Goal: Navigation & Orientation: Find specific page/section

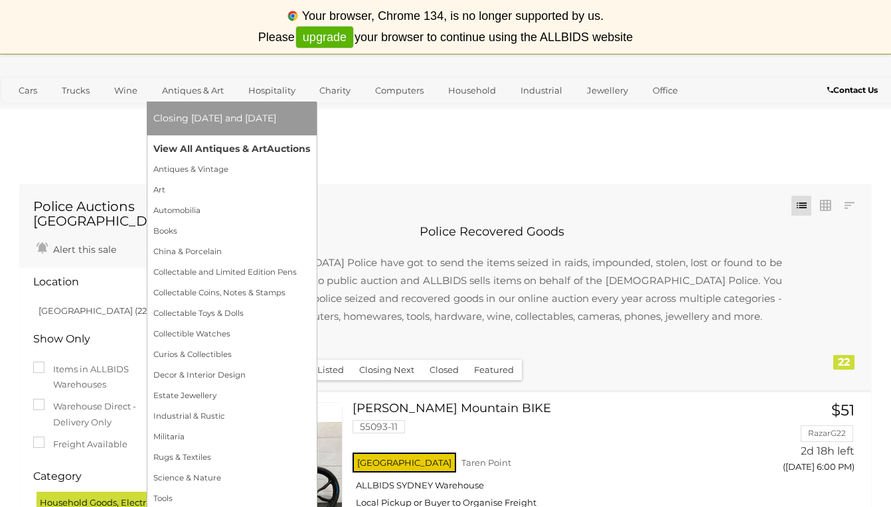
click at [214, 148] on link "View All Antiques & Art Auctions" at bounding box center [231, 149] width 157 height 21
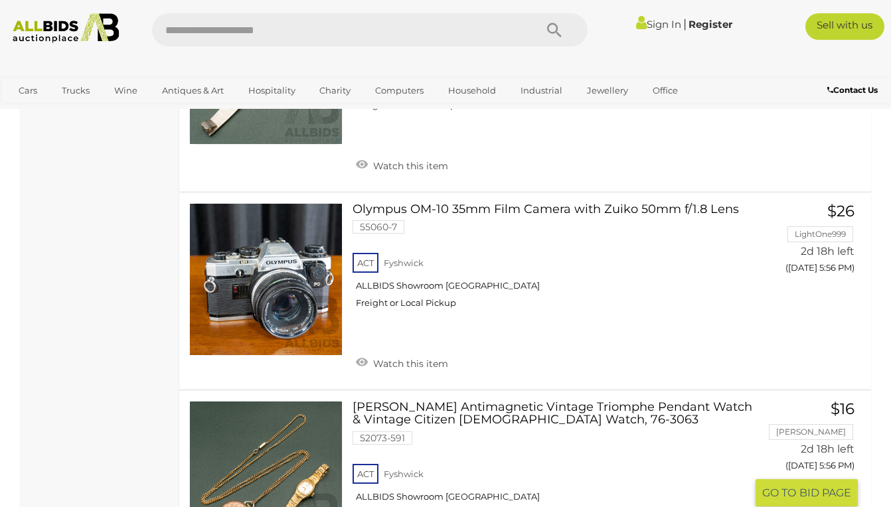
scroll to position [8956, 0]
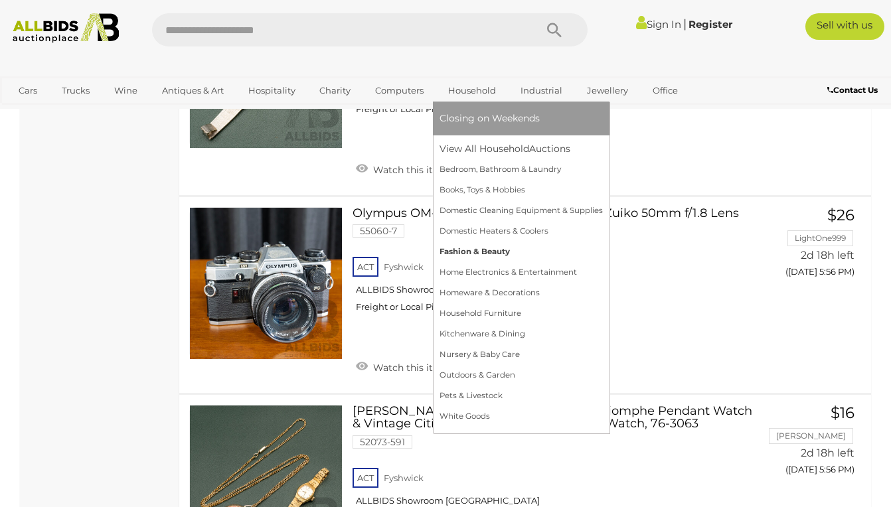
click at [486, 252] on link "Fashion & Beauty" at bounding box center [521, 252] width 163 height 21
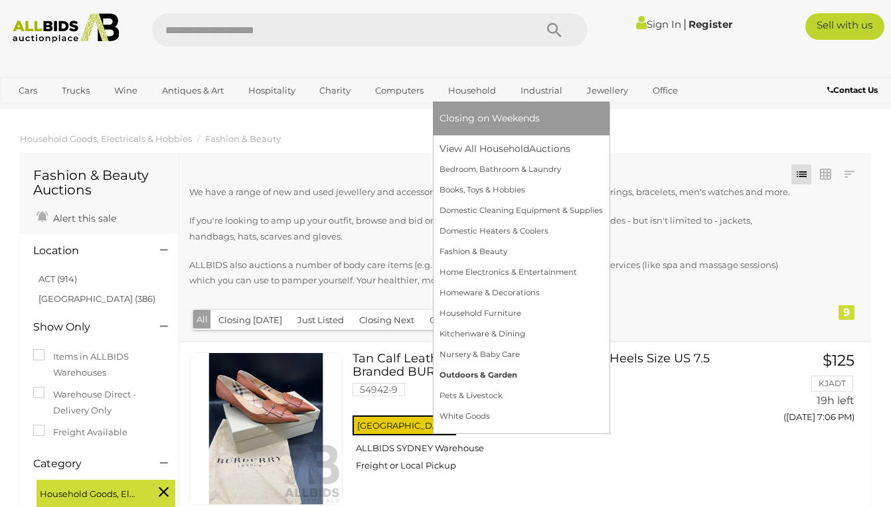
click at [480, 375] on link "Outdoors & Garden" at bounding box center [521, 375] width 163 height 21
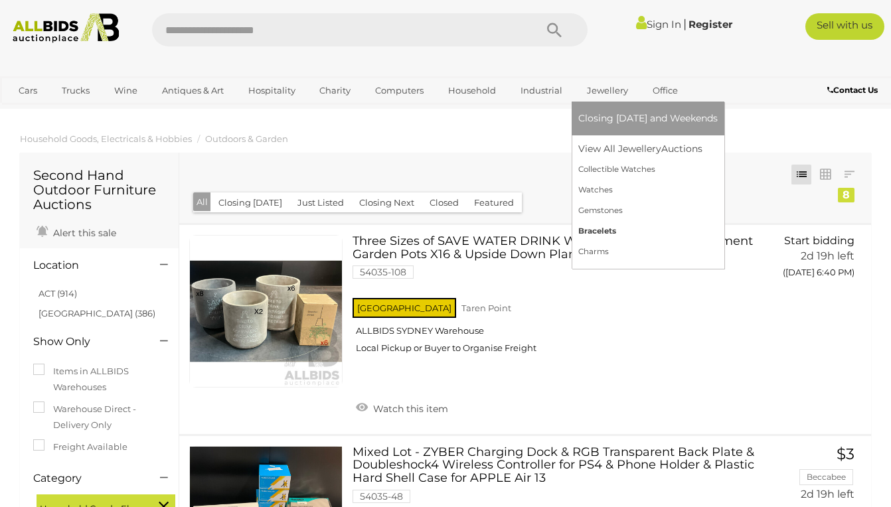
click at [599, 232] on link "Bracelets" at bounding box center [648, 231] width 139 height 21
